Goal: Navigation & Orientation: Go to known website

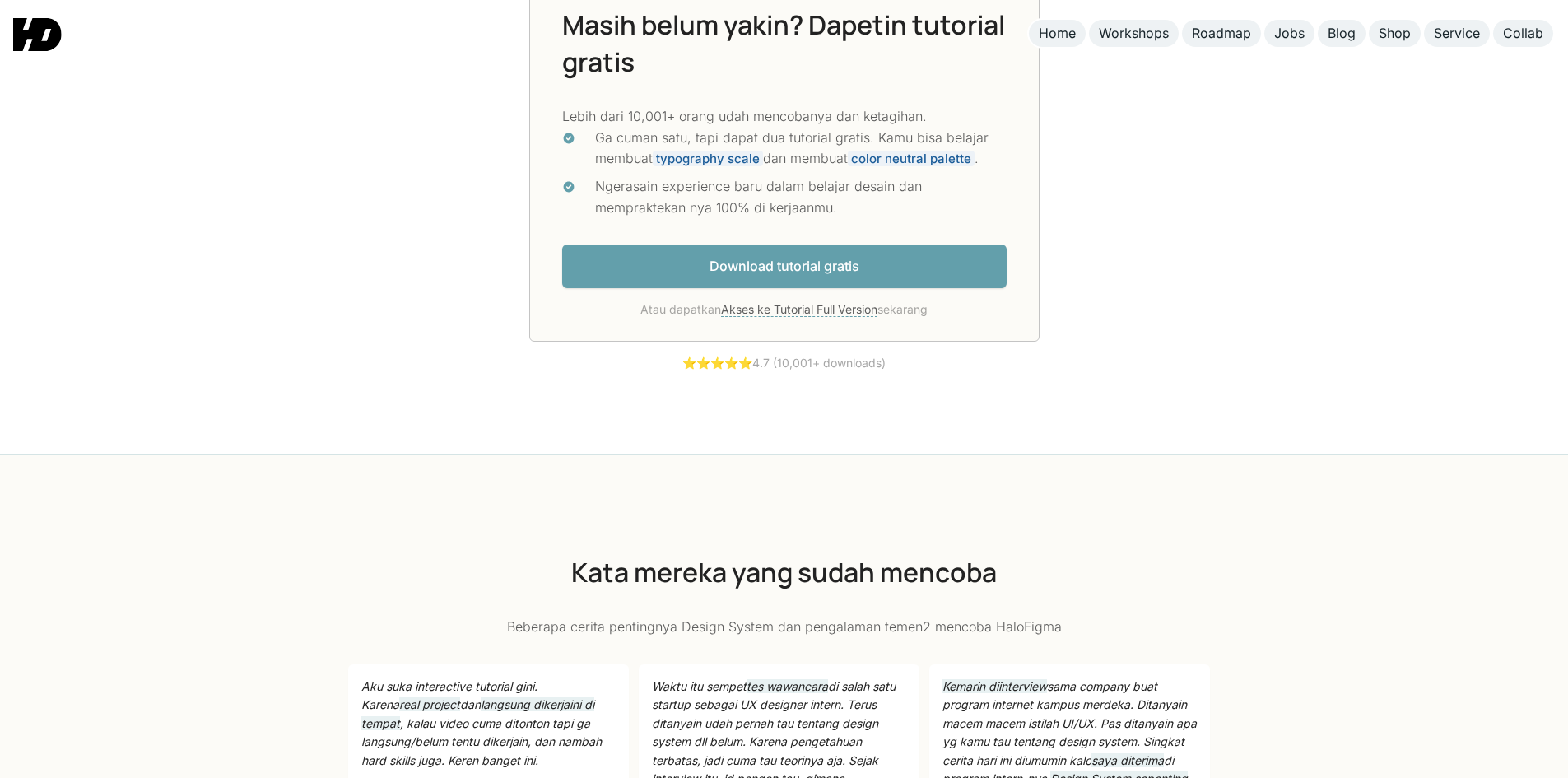
scroll to position [4447, 0]
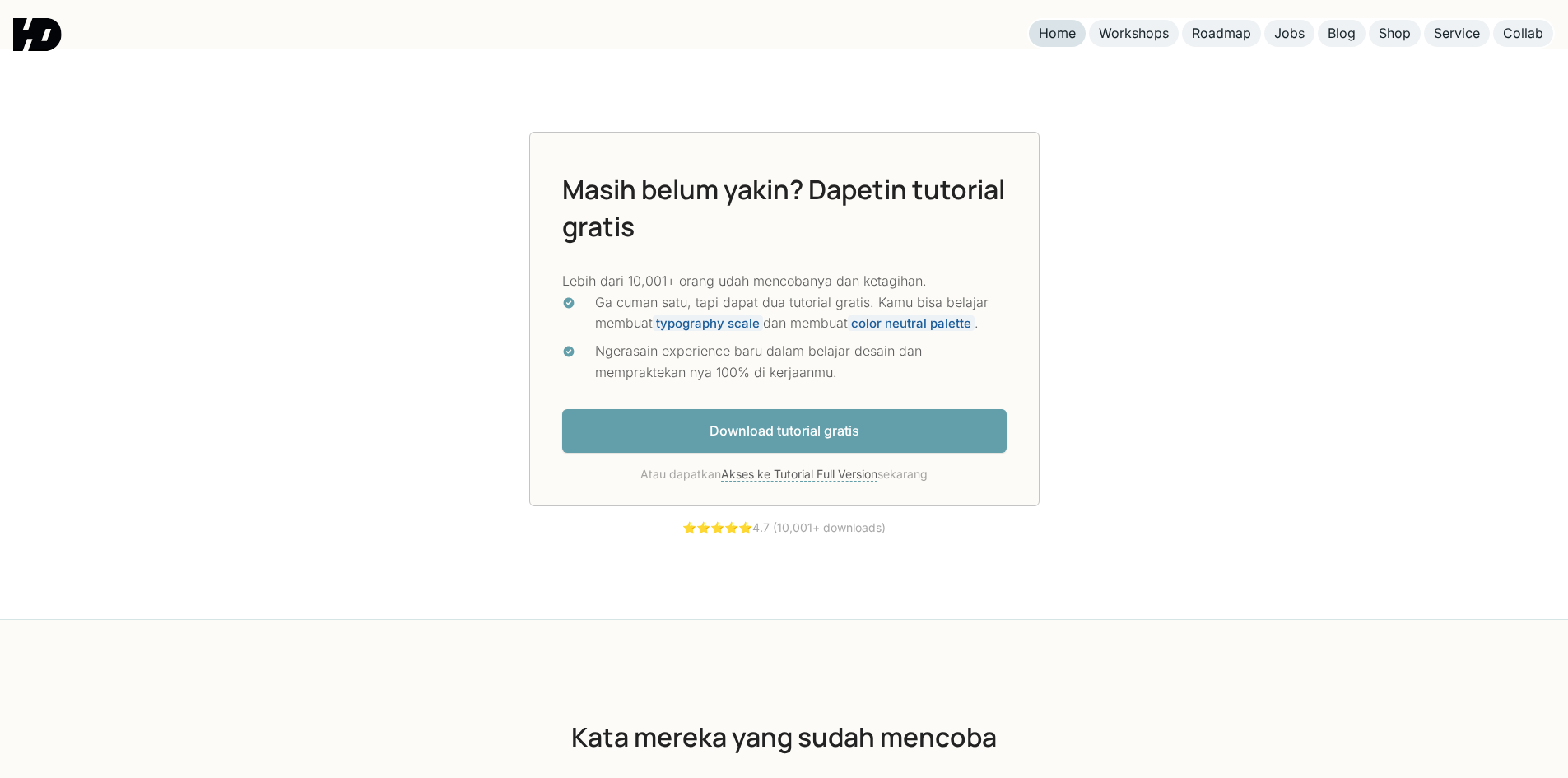
click at [1052, 33] on div "Home" at bounding box center [1058, 34] width 37 height 18
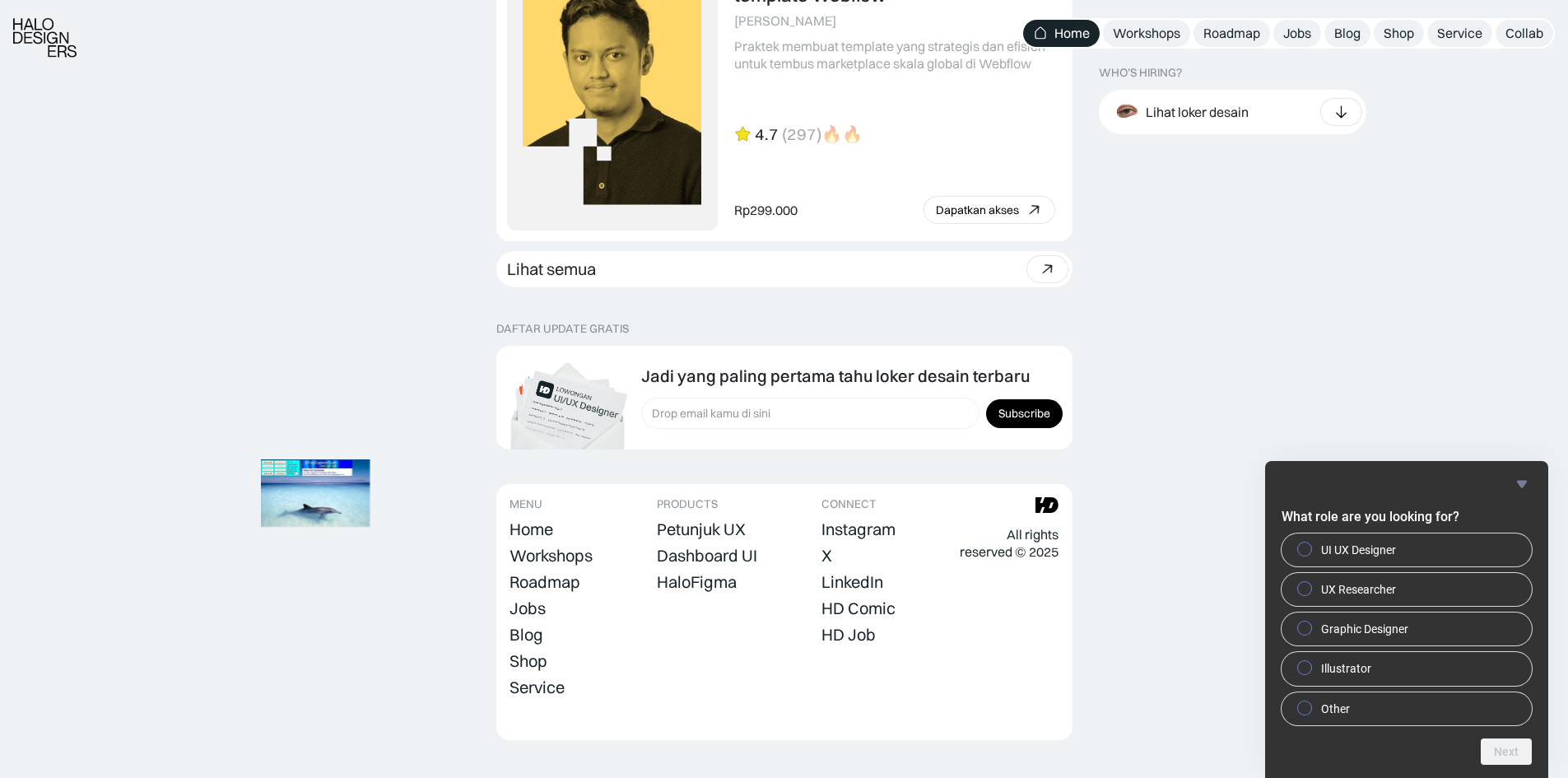
scroll to position [4556, 0]
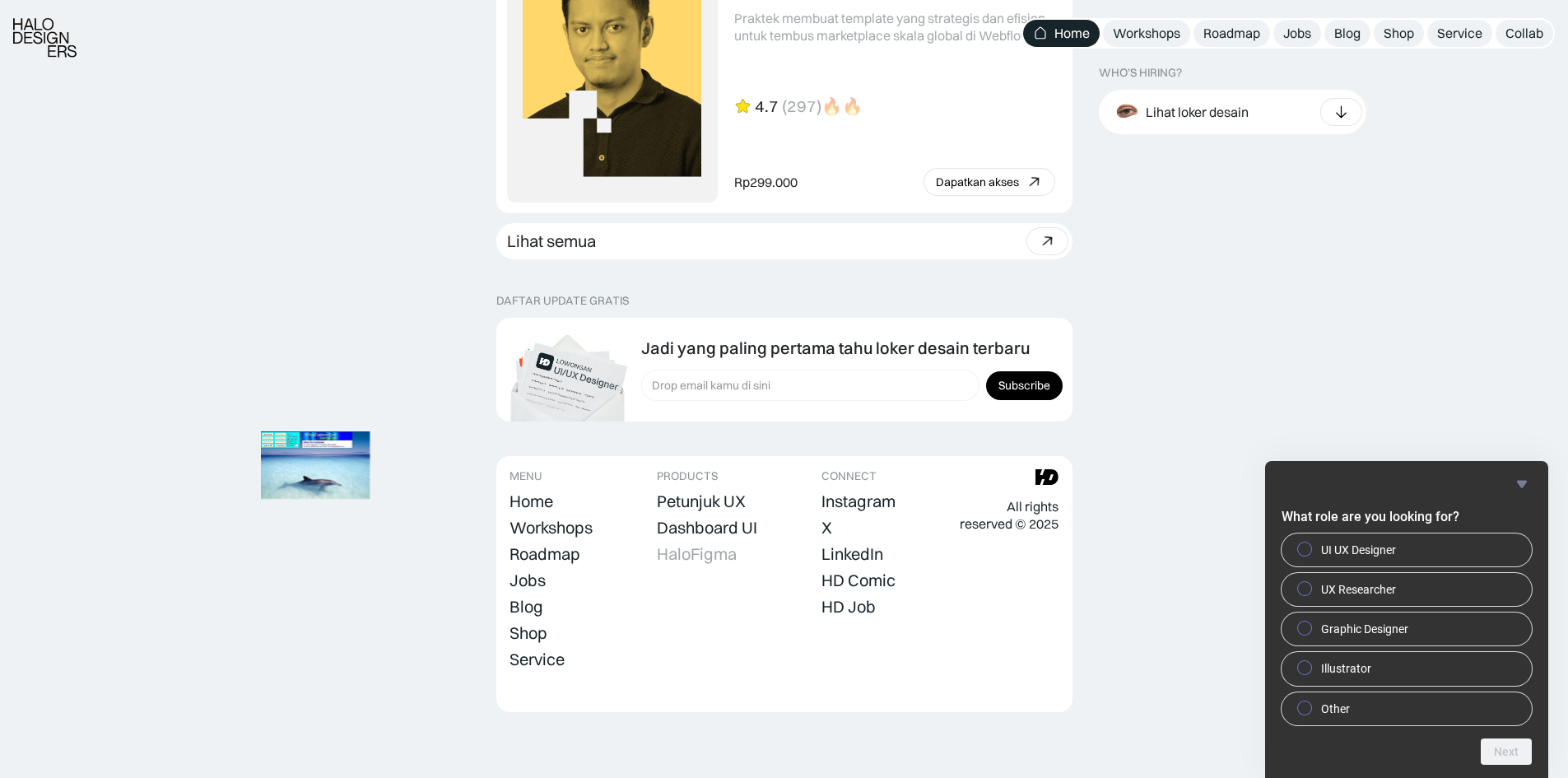
click at [706, 545] on div "HaloFigma" at bounding box center [697, 554] width 80 height 20
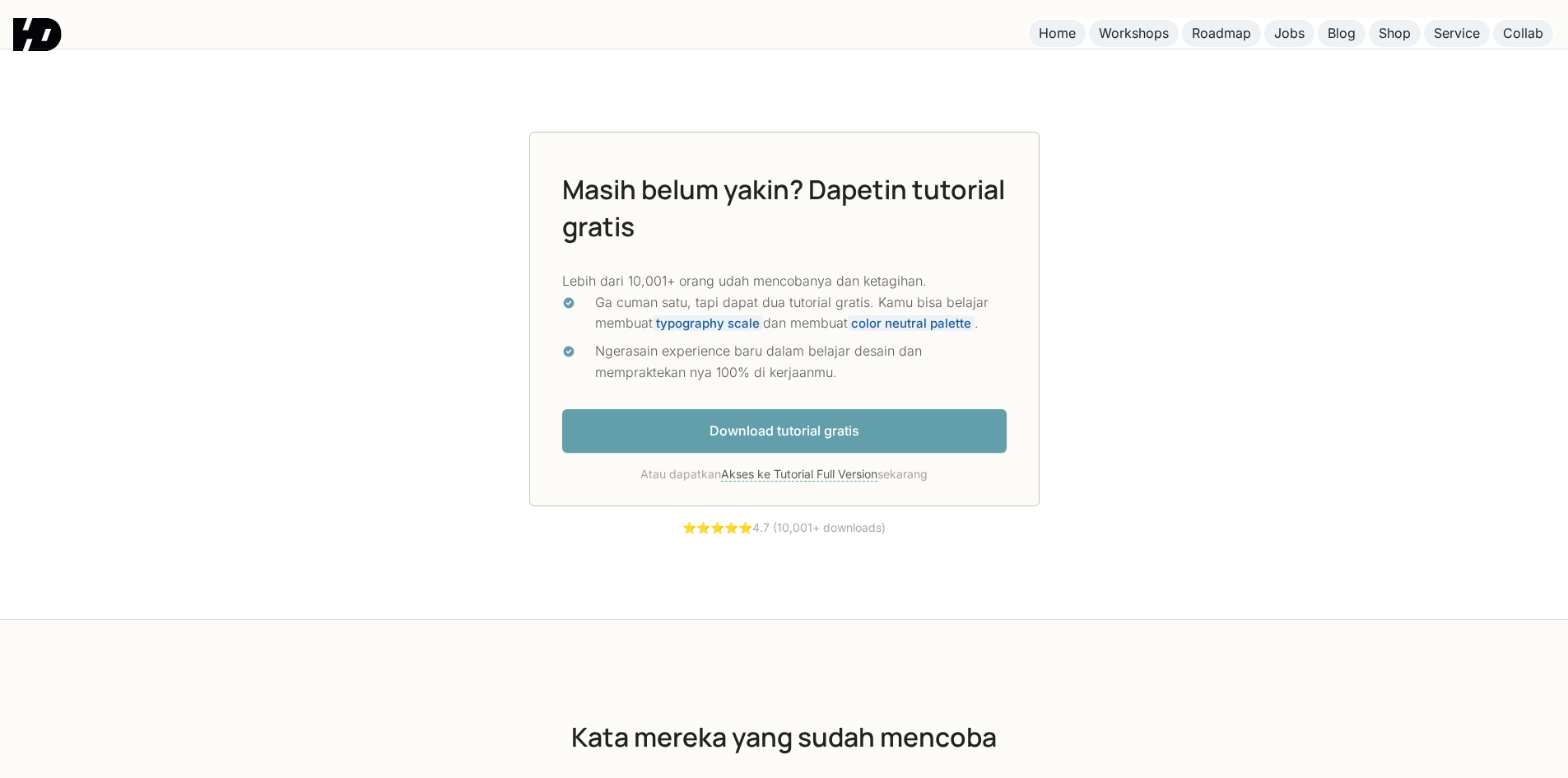
scroll to position [4940, 0]
